Goal: Information Seeking & Learning: Learn about a topic

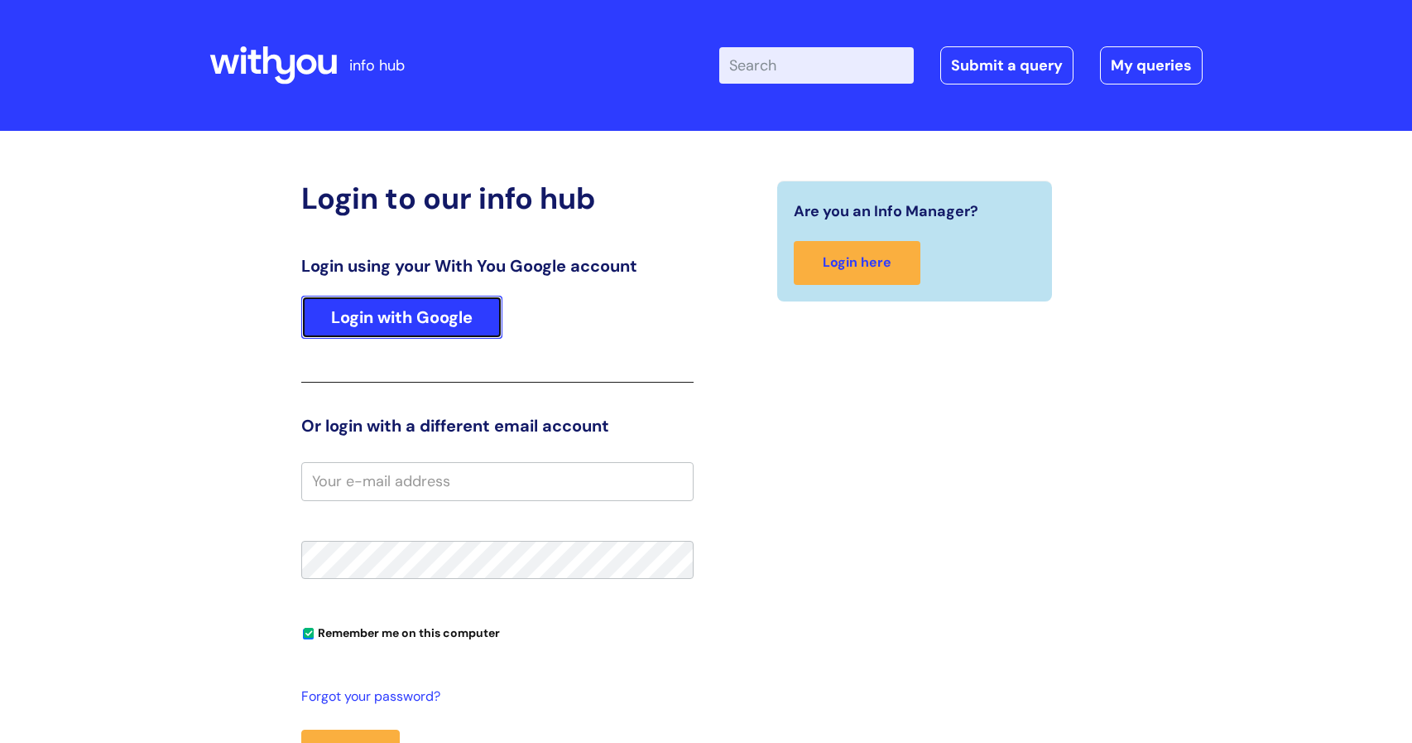
click at [425, 306] on link "Login with Google" at bounding box center [401, 317] width 201 height 43
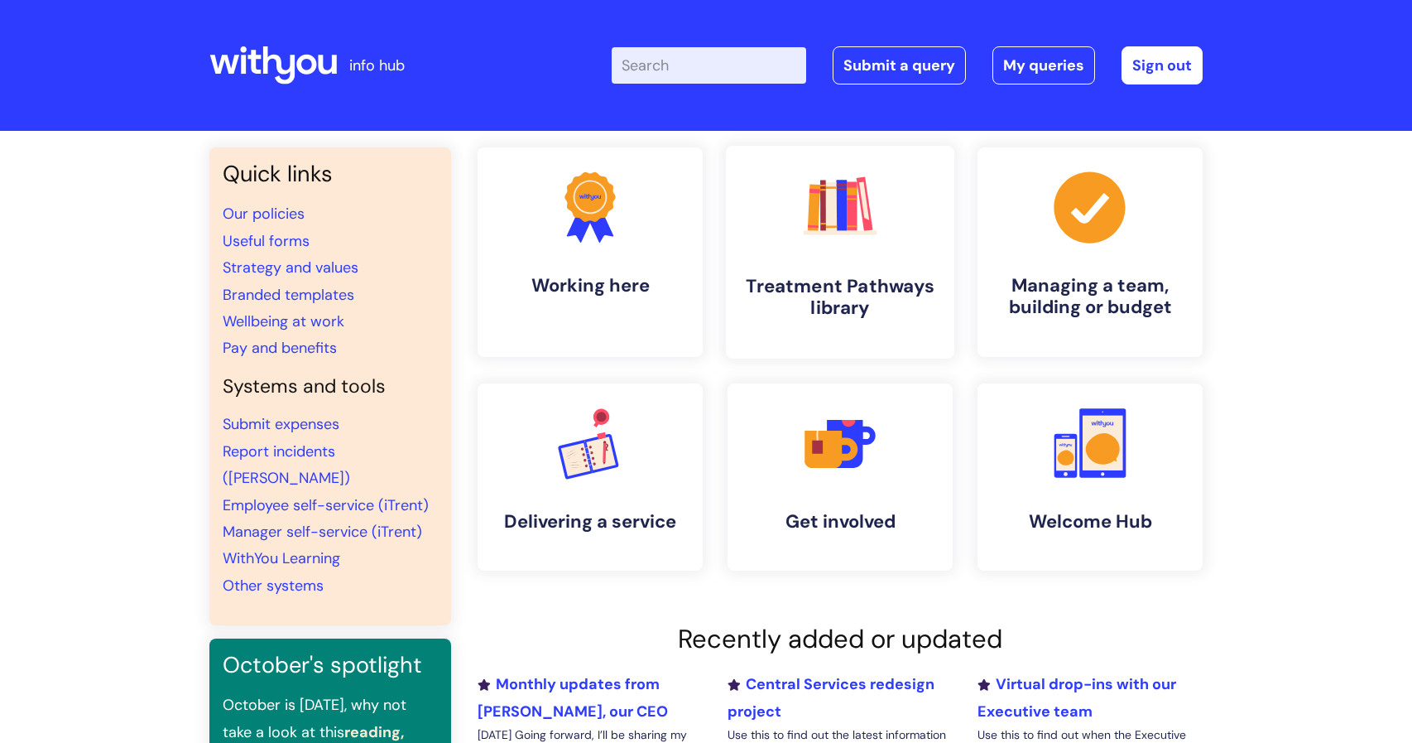
click at [884, 272] on link ".cls-1{fill:#f89b22;}.cls-1,.cls-2,.cls-3,.cls-4,.cls-5,.cls-6,.cls-7{stroke-wi…" at bounding box center [840, 252] width 229 height 213
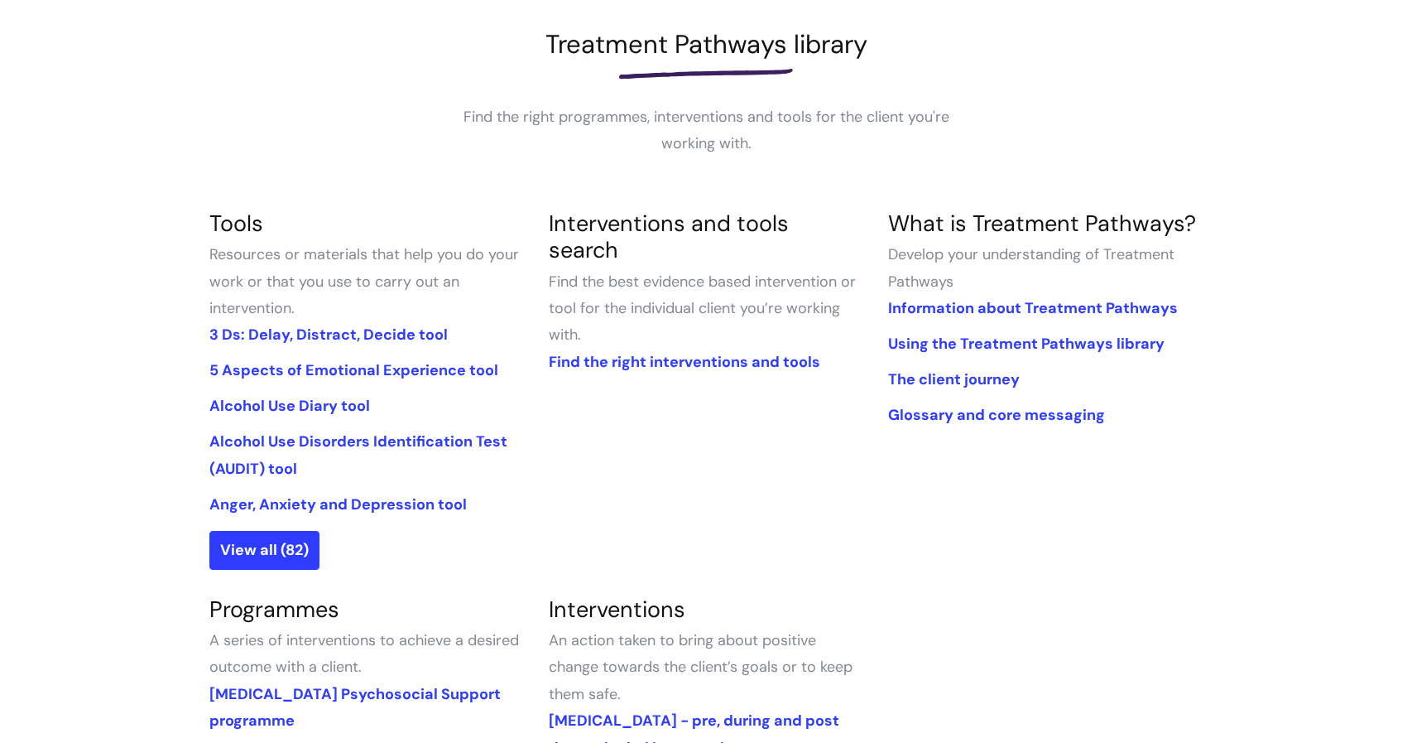
scroll to position [264, 0]
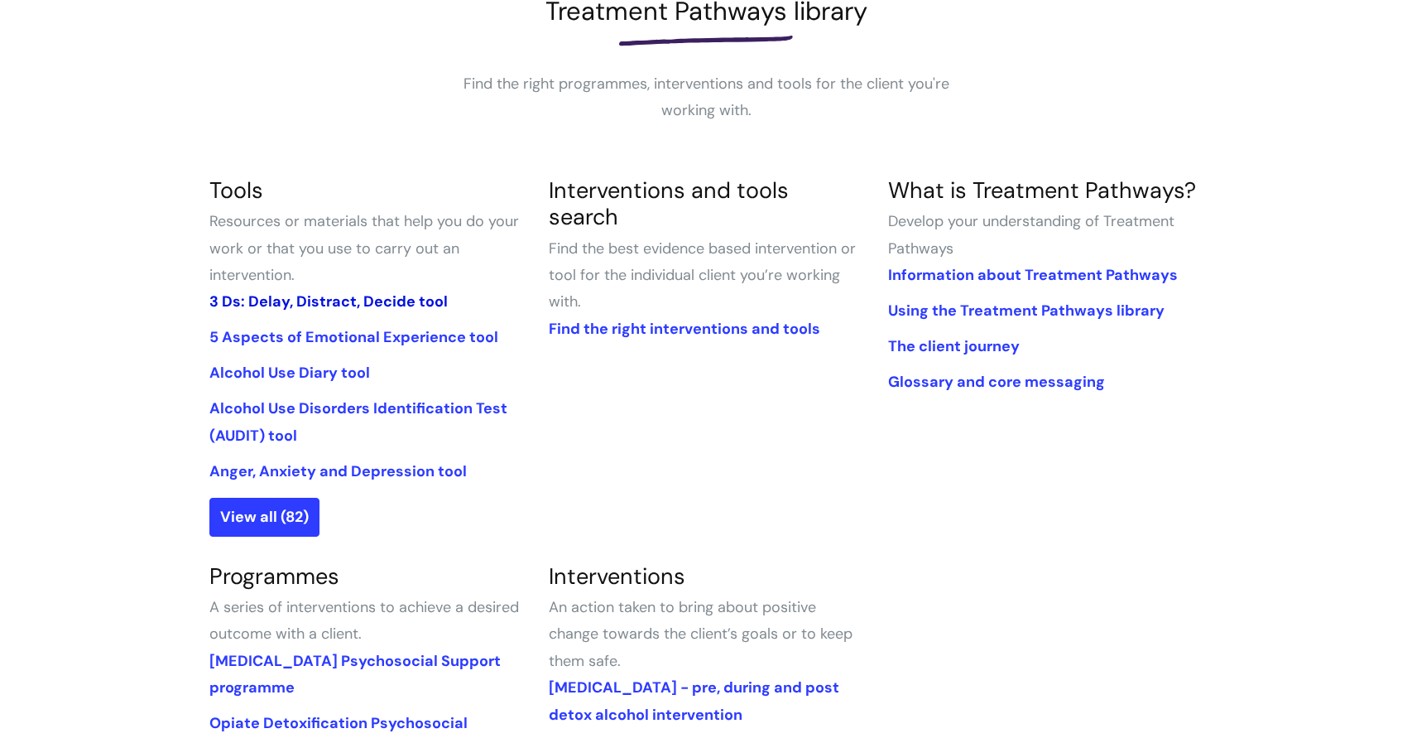
click at [313, 306] on link "3 Ds: Delay, Distract, Decide tool" at bounding box center [328, 301] width 238 height 20
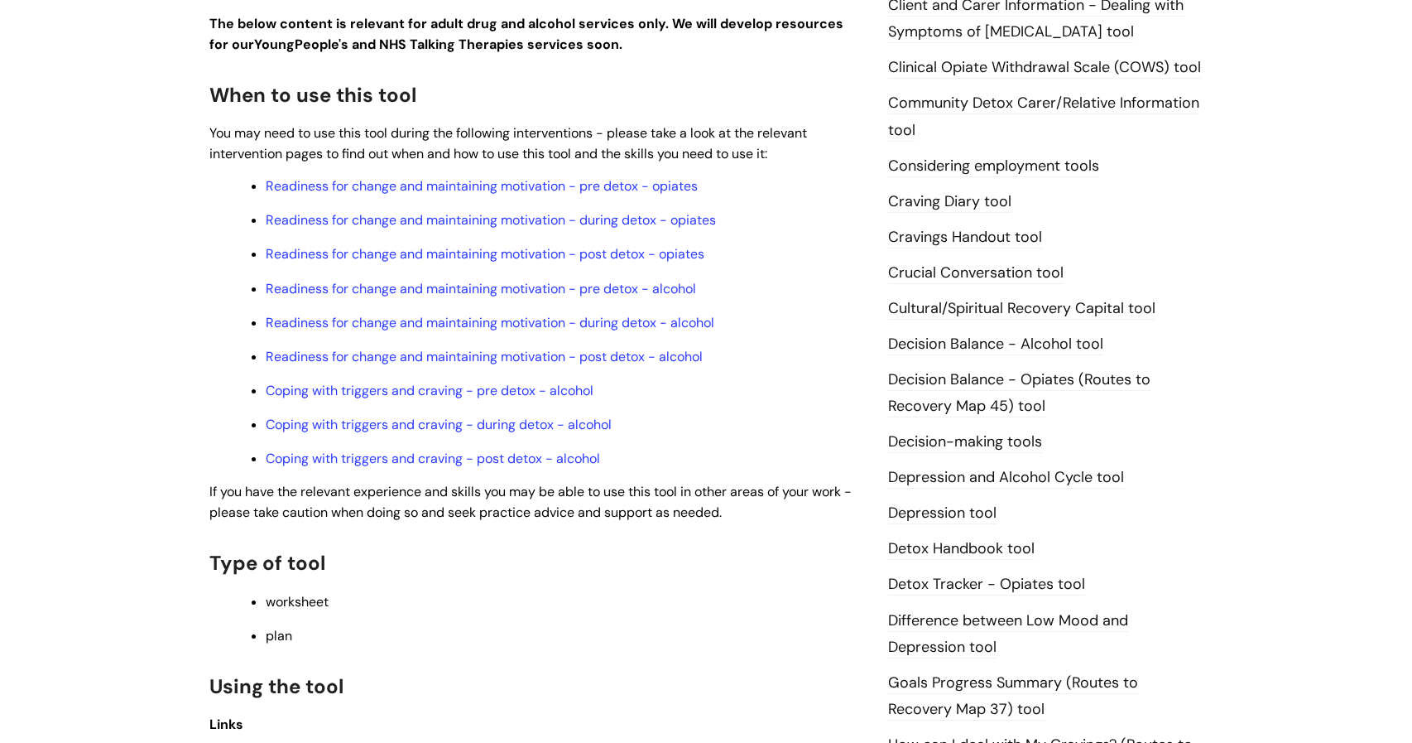
scroll to position [496, 0]
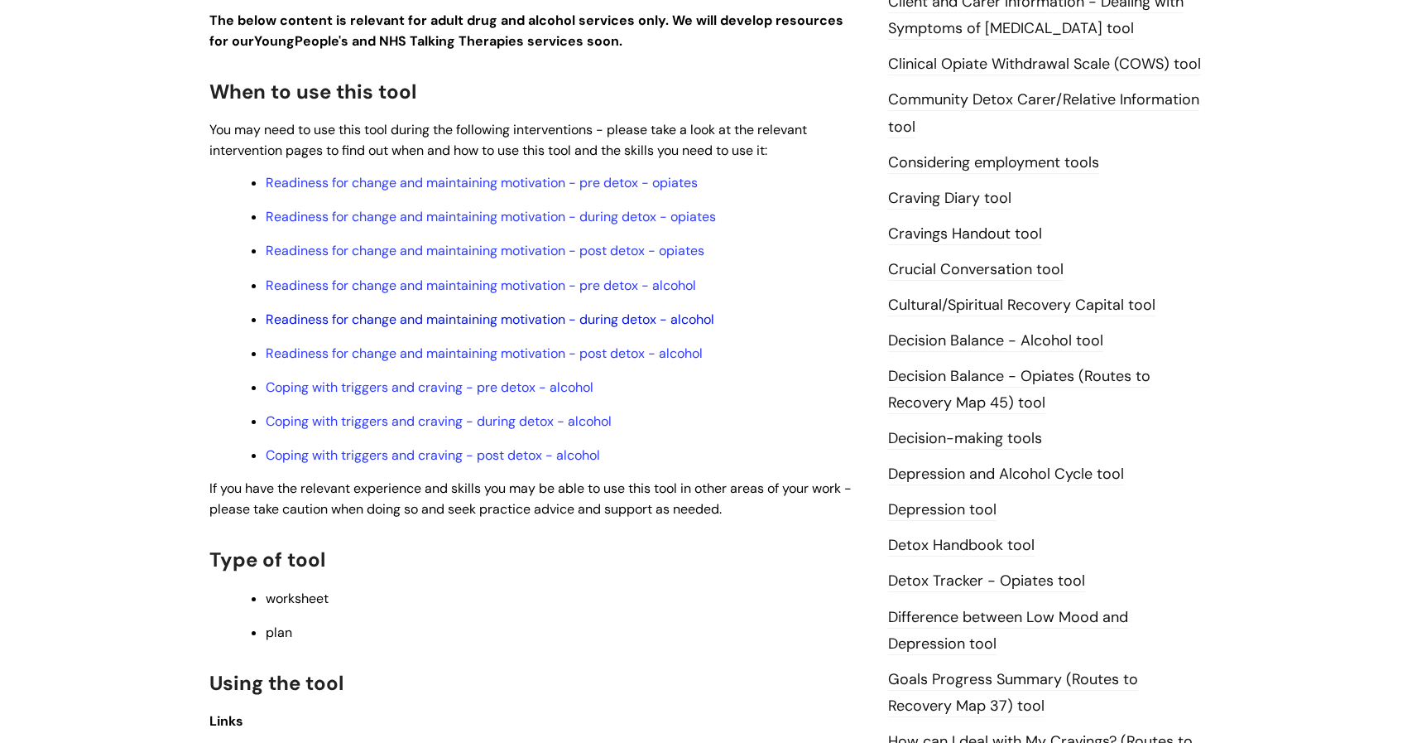
click at [548, 315] on link "Readiness for change and maintaining motivation - during detox - alcohol" at bounding box center [490, 318] width 449 height 17
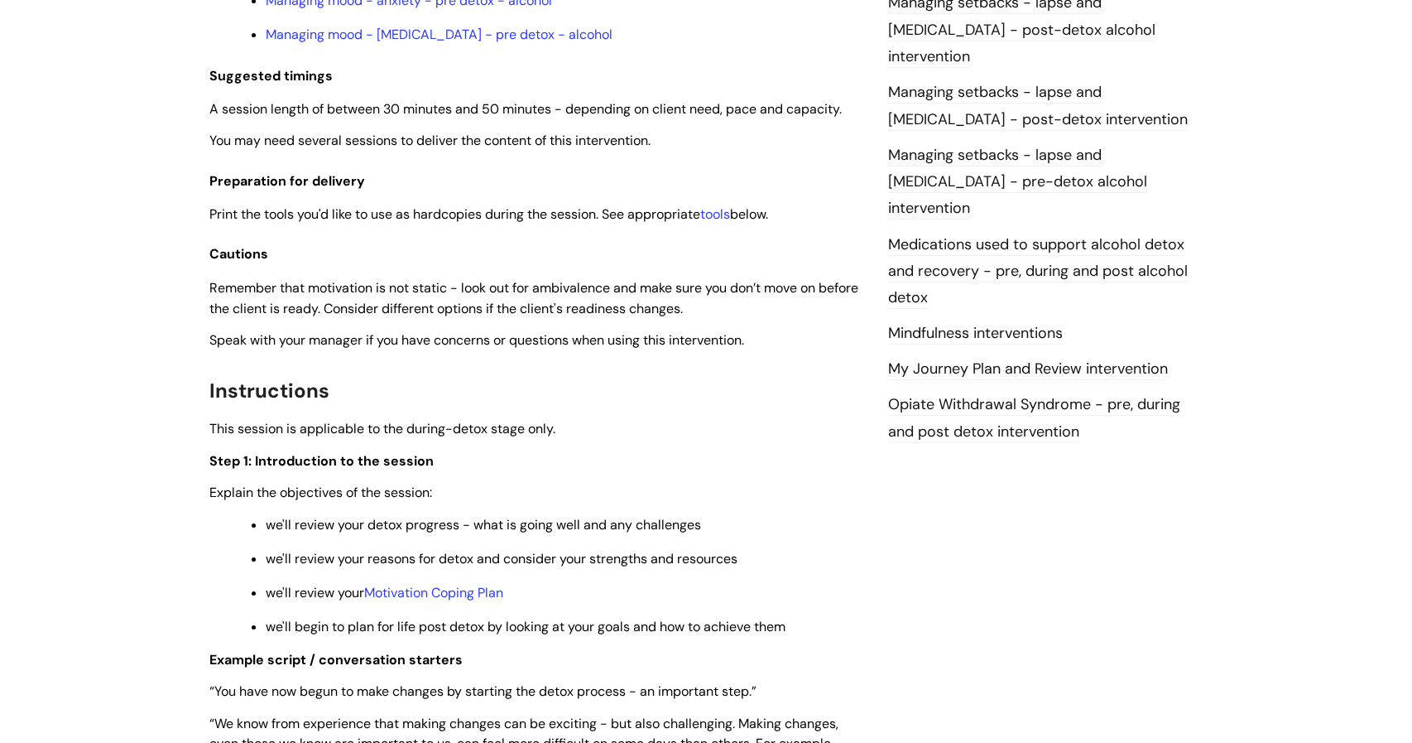
scroll to position [1754, 0]
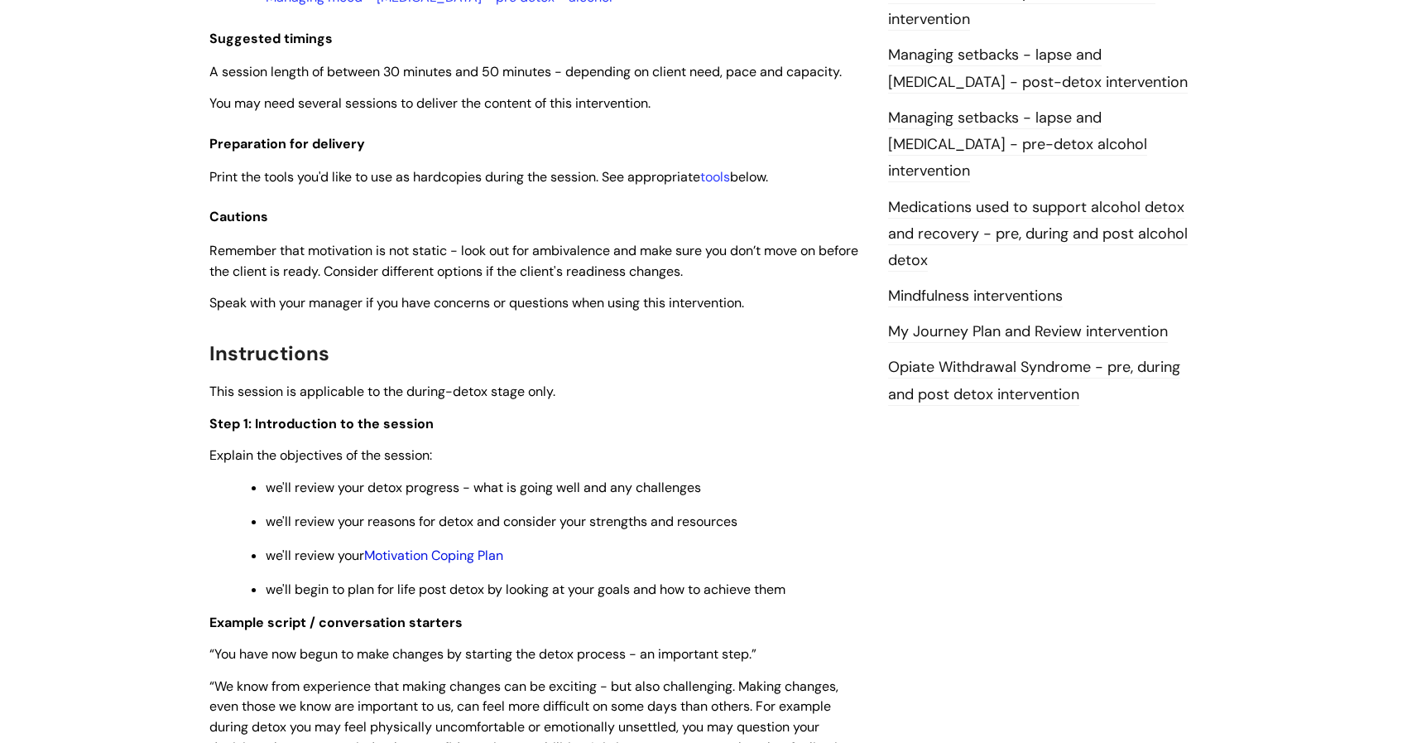
click at [411, 546] on link "Motivation Coping Plan" at bounding box center [433, 554] width 139 height 17
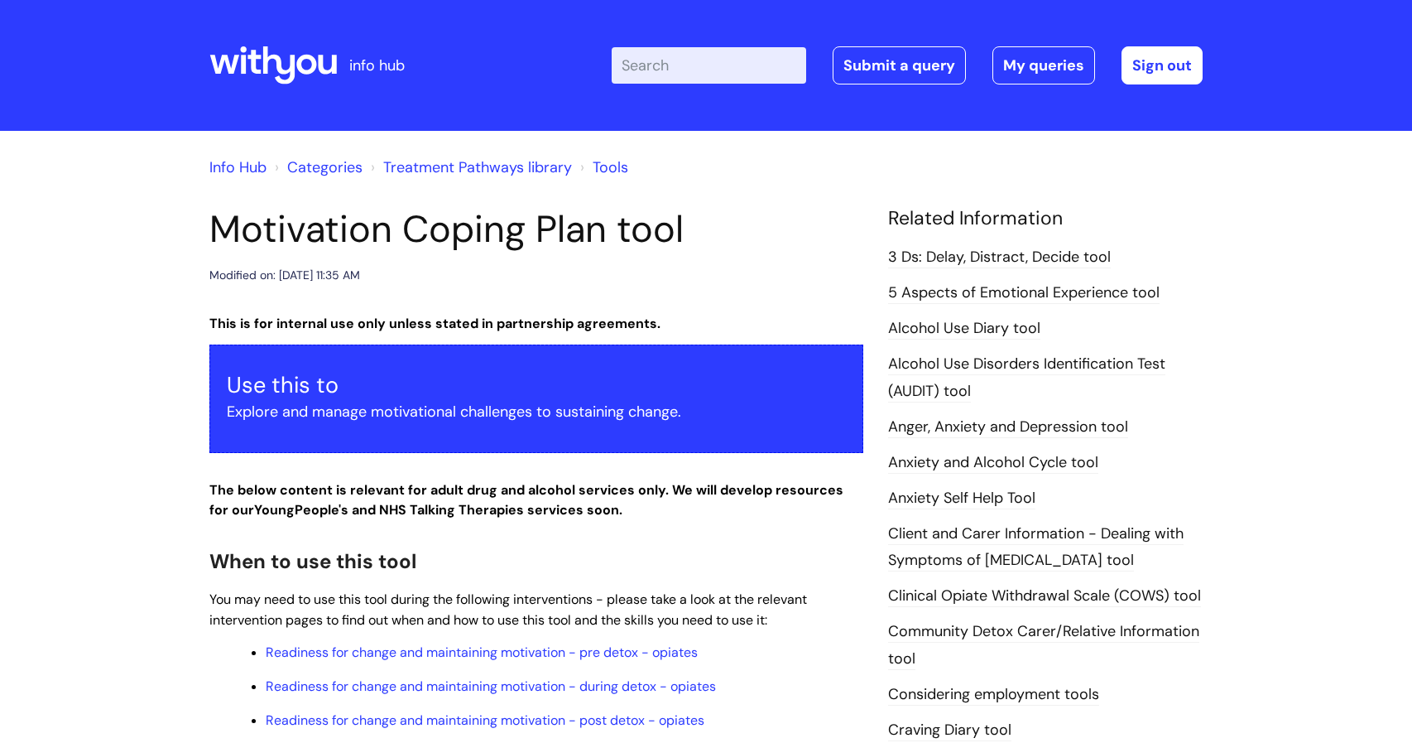
click at [826, 248] on h1 "Motivation Coping Plan tool" at bounding box center [536, 229] width 654 height 45
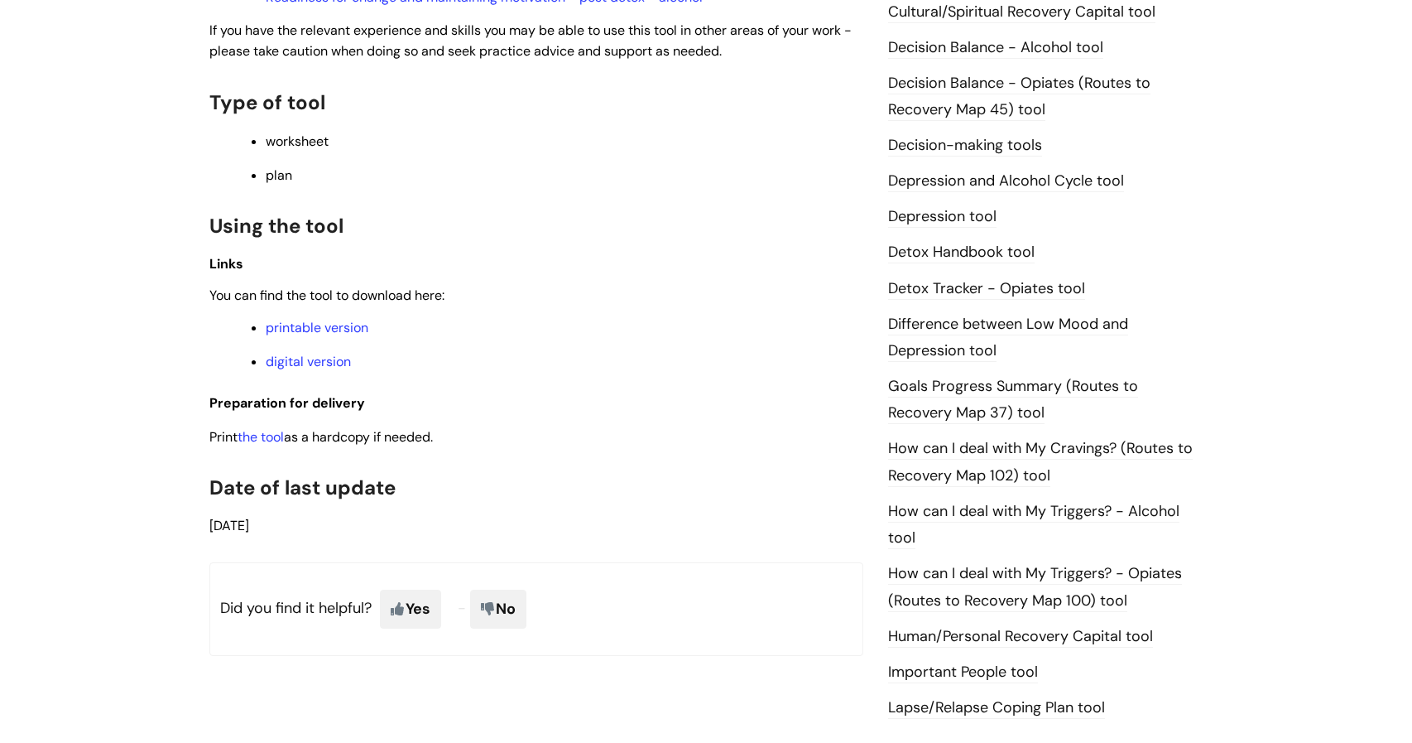
scroll to position [827, 0]
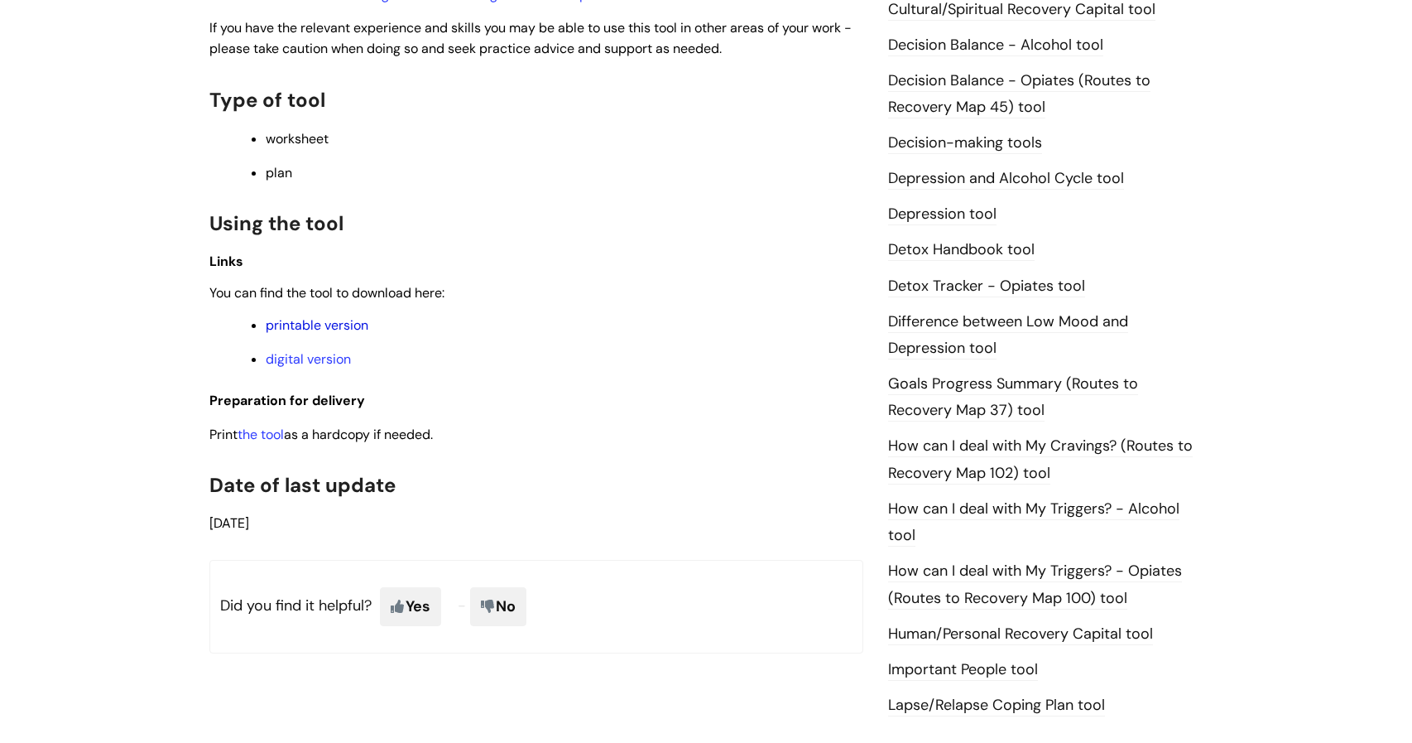
click at [327, 331] on link "printable version" at bounding box center [317, 324] width 103 height 17
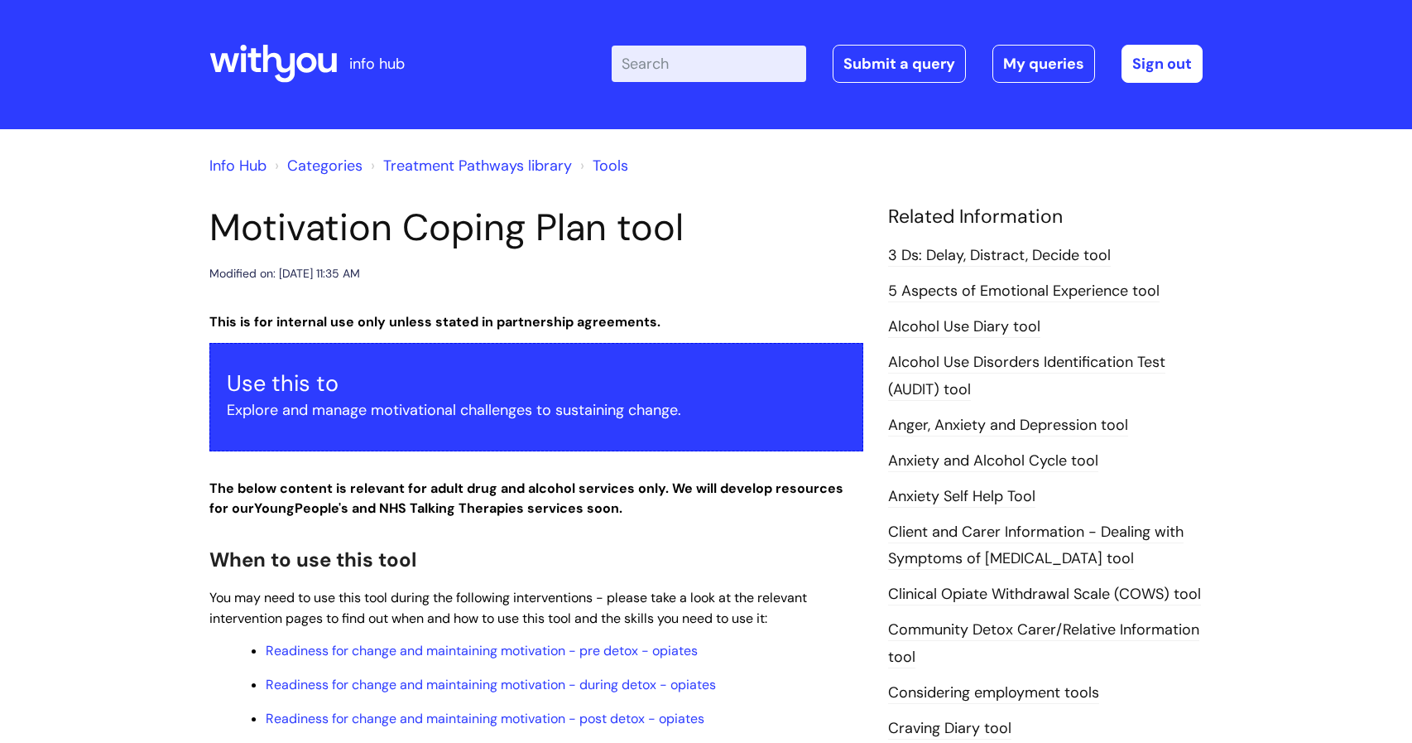
scroll to position [0, 0]
